Goal: Find specific page/section: Find specific page/section

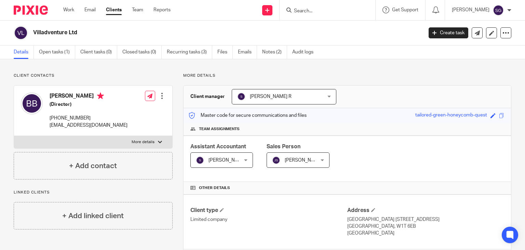
click at [310, 5] on div at bounding box center [328, 10] width 96 height 20
click at [302, 12] on input "Search" at bounding box center [325, 11] width 62 height 6
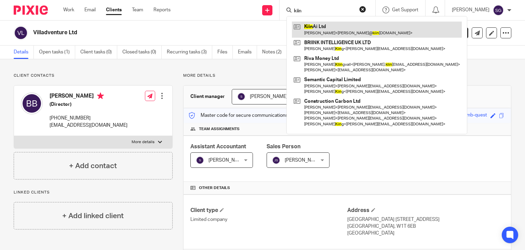
type input "kiin"
click at [314, 33] on link at bounding box center [377, 30] width 170 height 16
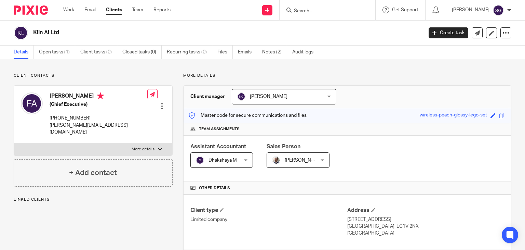
click at [51, 32] on h2 "Kiin Ai Ltd" at bounding box center [187, 32] width 309 height 7
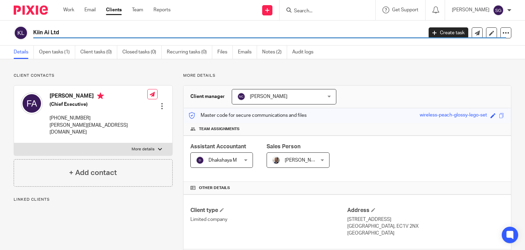
copy main "Kiin Ai Ltd Create task Update from Companies House Export data Merge Archive c…"
